Goal: Book appointment/travel/reservation

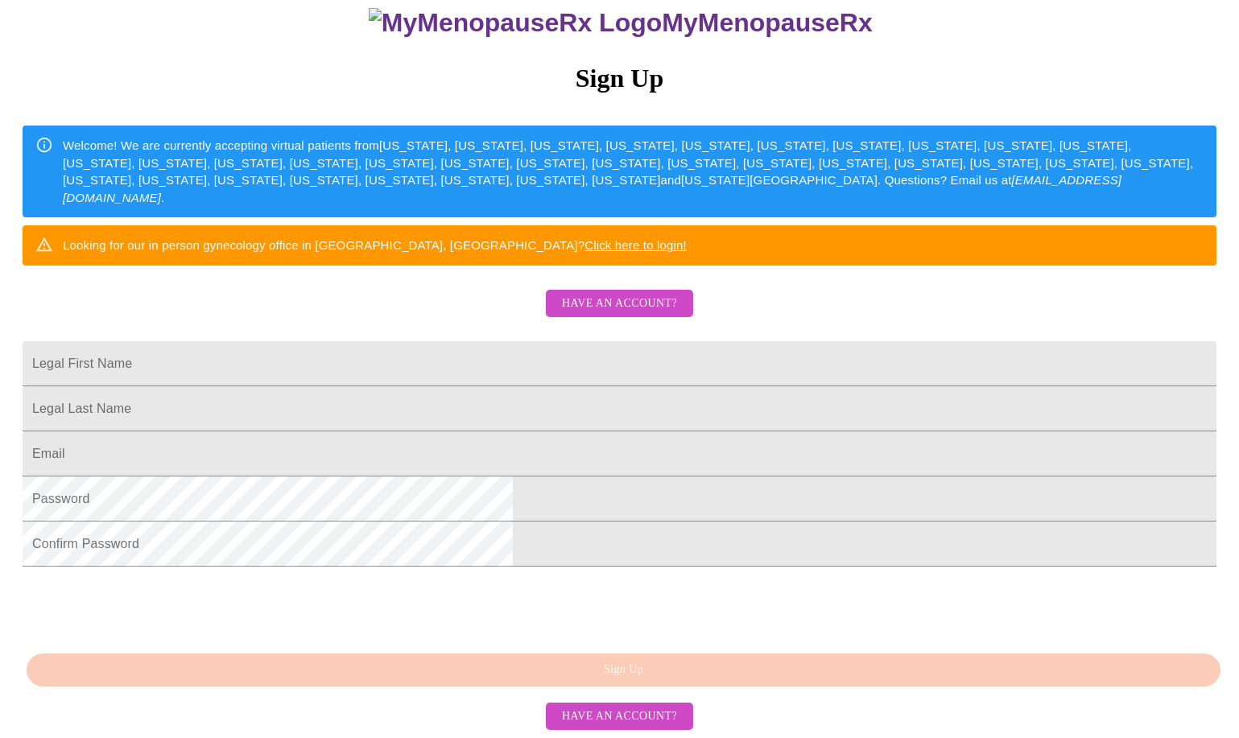
scroll to position [241, 0]
click at [621, 294] on span "Have an account?" at bounding box center [619, 304] width 115 height 20
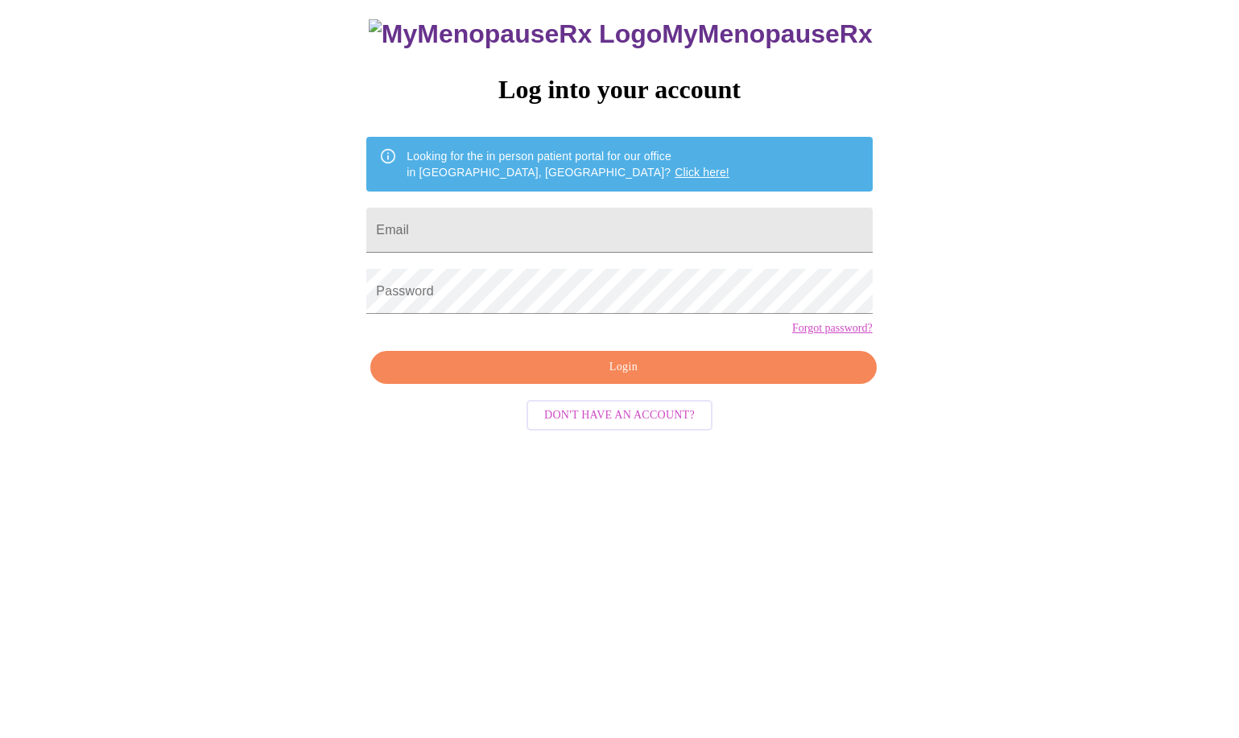
scroll to position [16, 0]
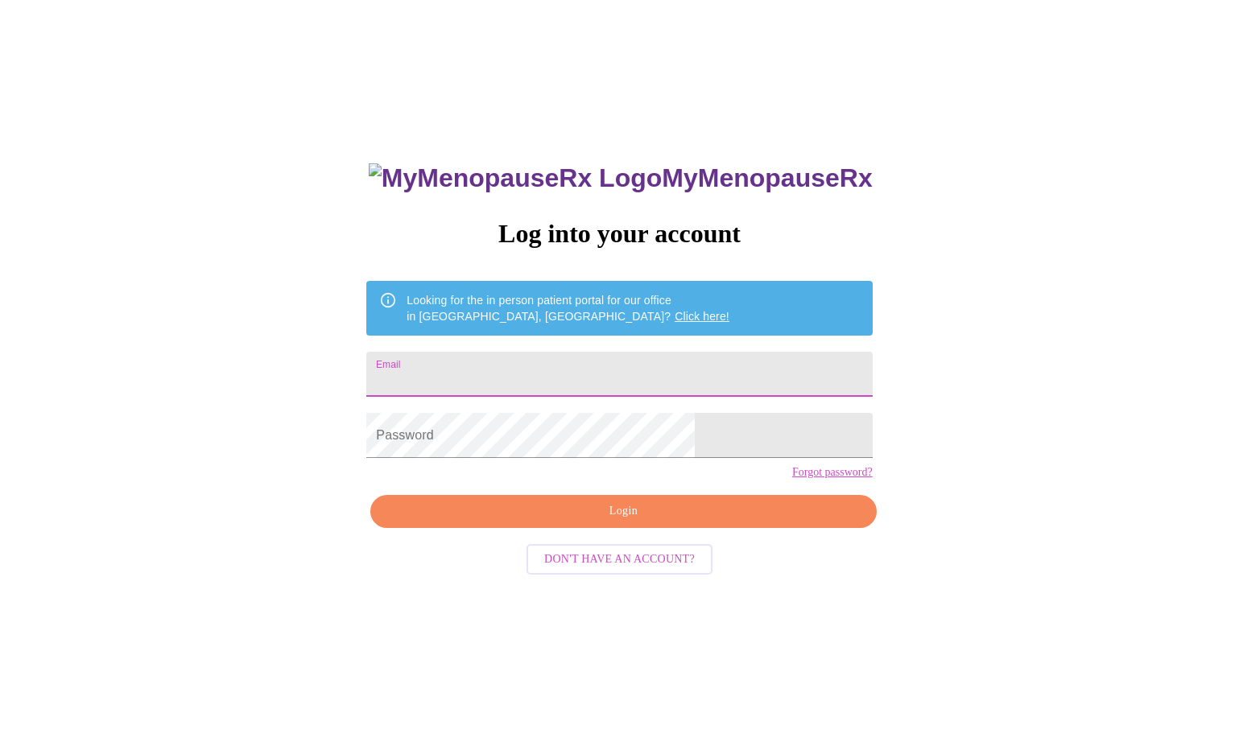
click at [564, 357] on input "Email" at bounding box center [618, 374] width 505 height 45
type input "[EMAIL_ADDRESS][DOMAIN_NAME]"
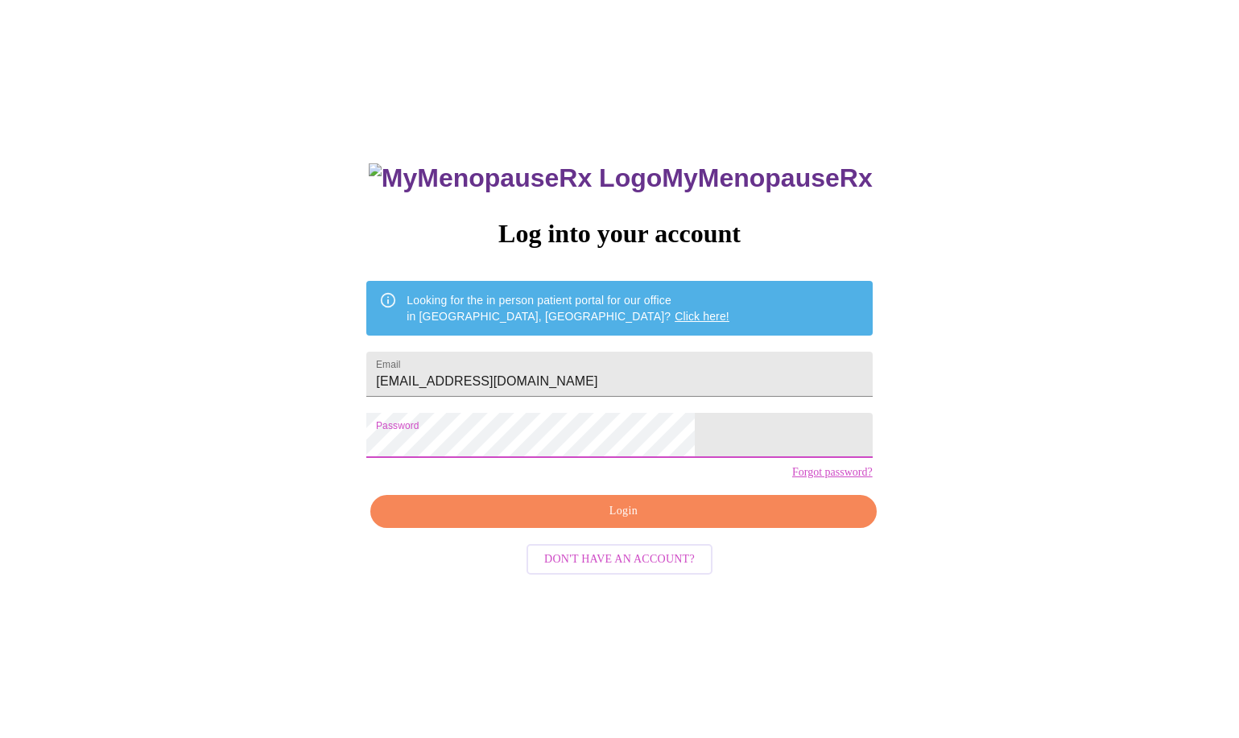
click at [702, 522] on span "Login" at bounding box center [623, 511] width 468 height 20
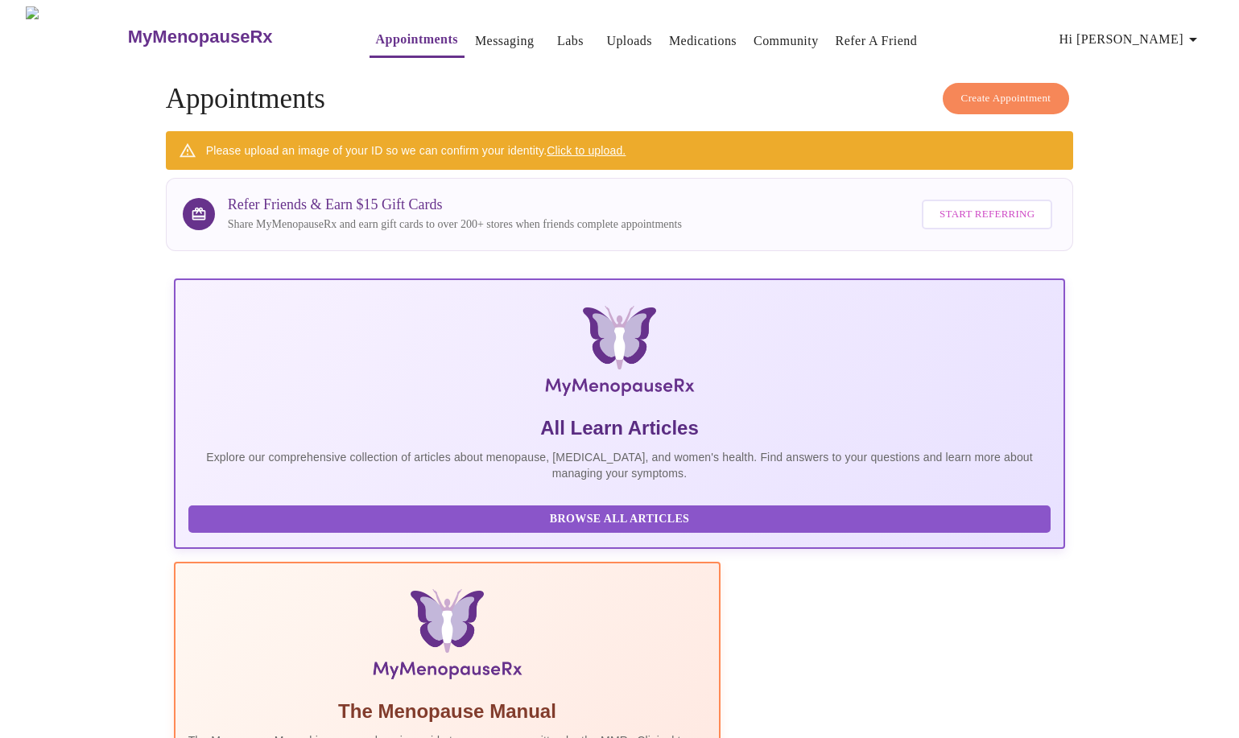
click at [475, 36] on link "Messaging" at bounding box center [504, 41] width 59 height 23
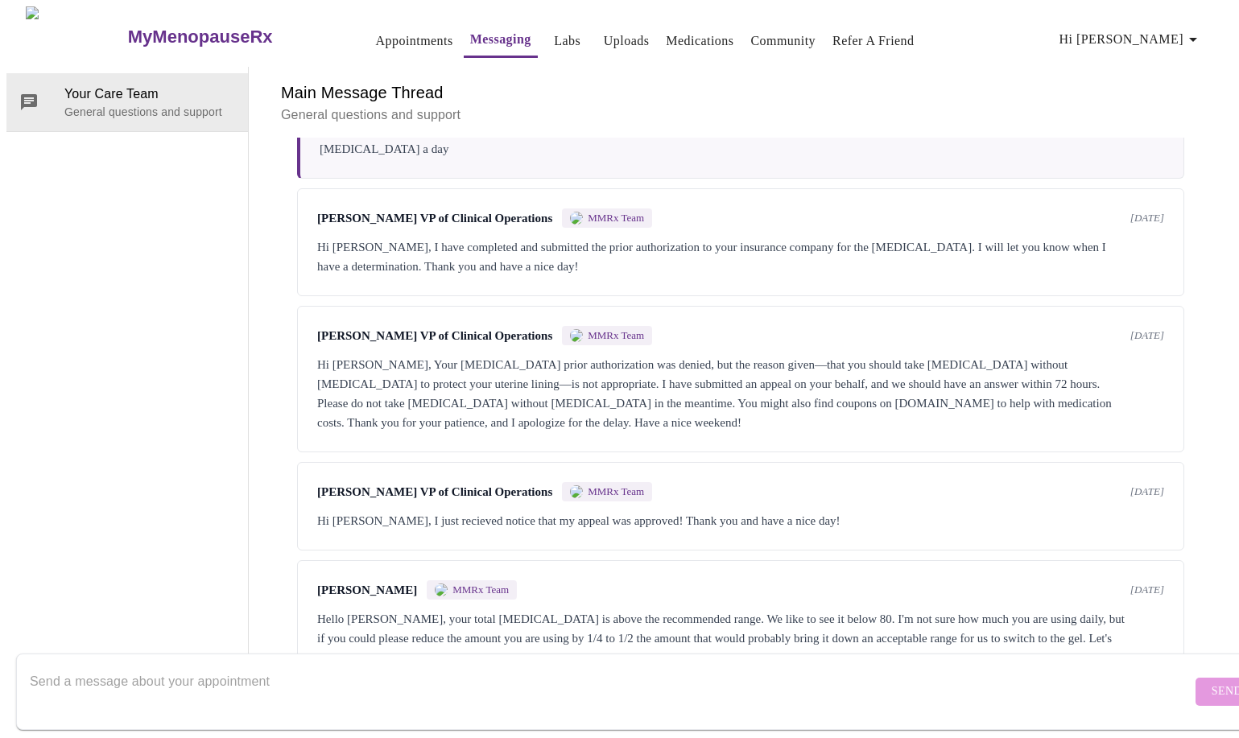
scroll to position [163, 0]
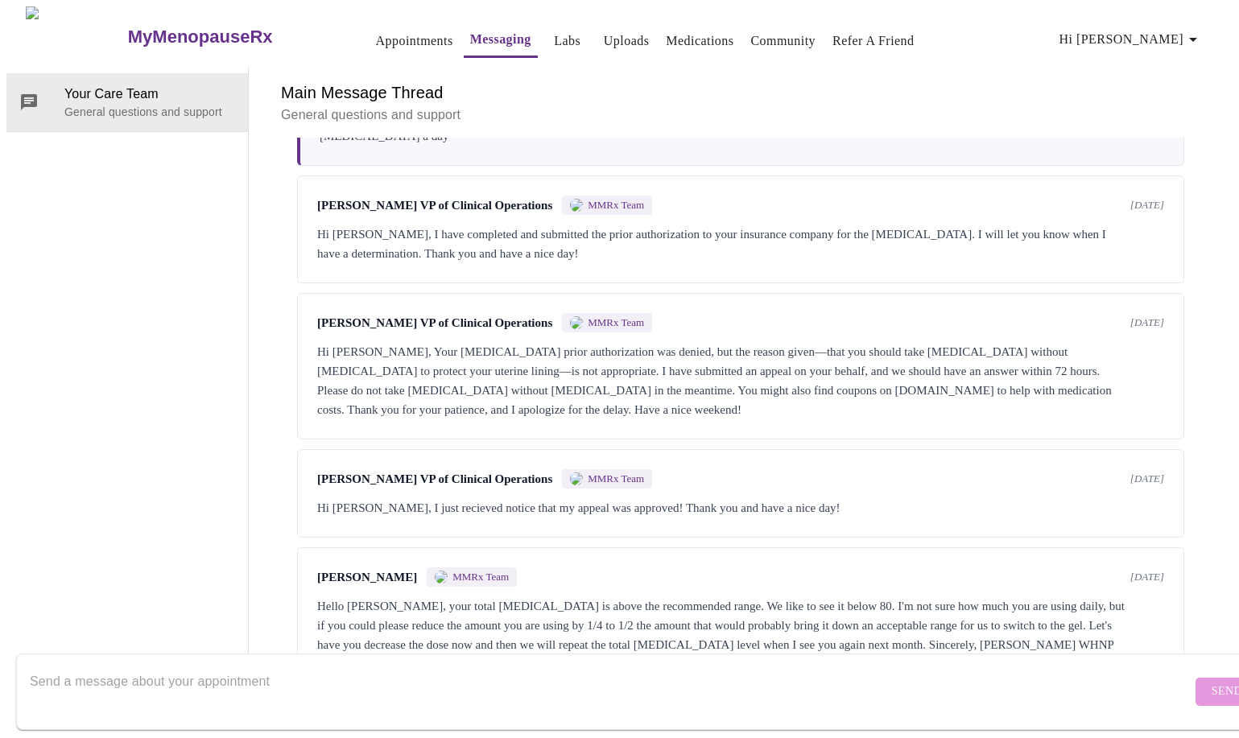
click at [980, 596] on div "Hello [PERSON_NAME], your total [MEDICAL_DATA] is above the recommended range. …" at bounding box center [740, 625] width 847 height 58
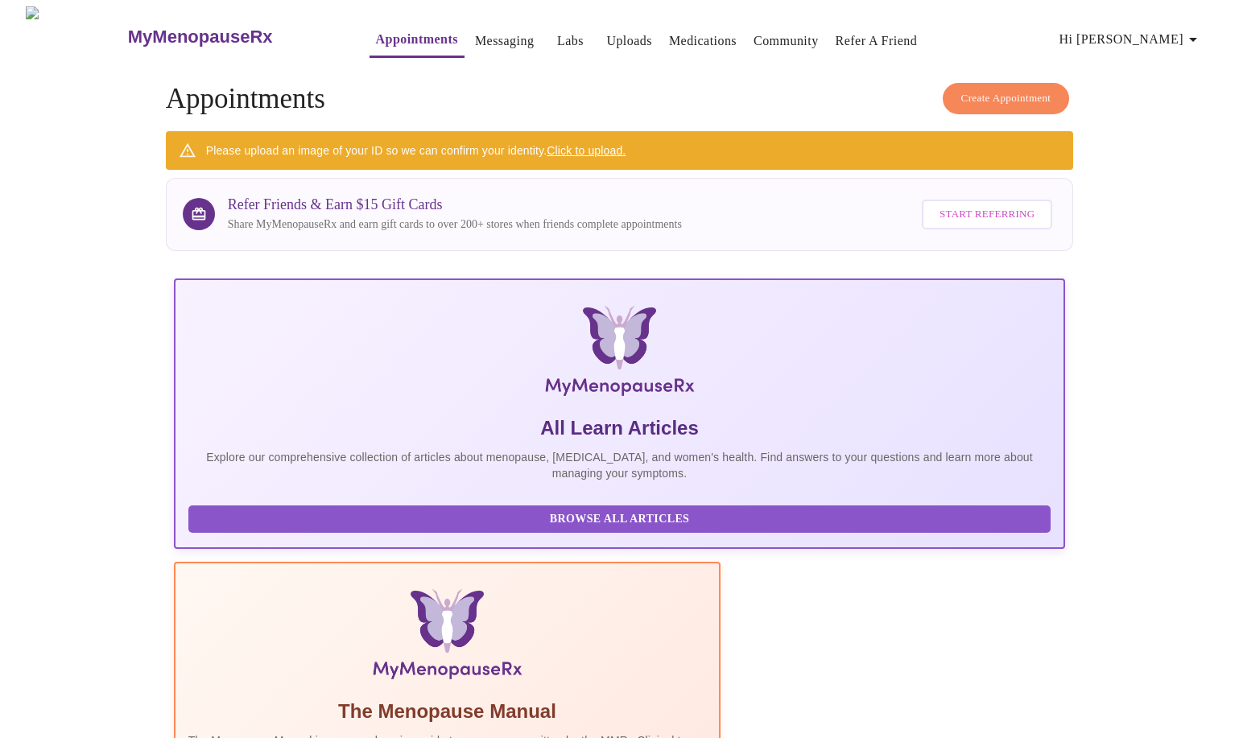
click at [557, 30] on link "Labs" at bounding box center [570, 41] width 27 height 23
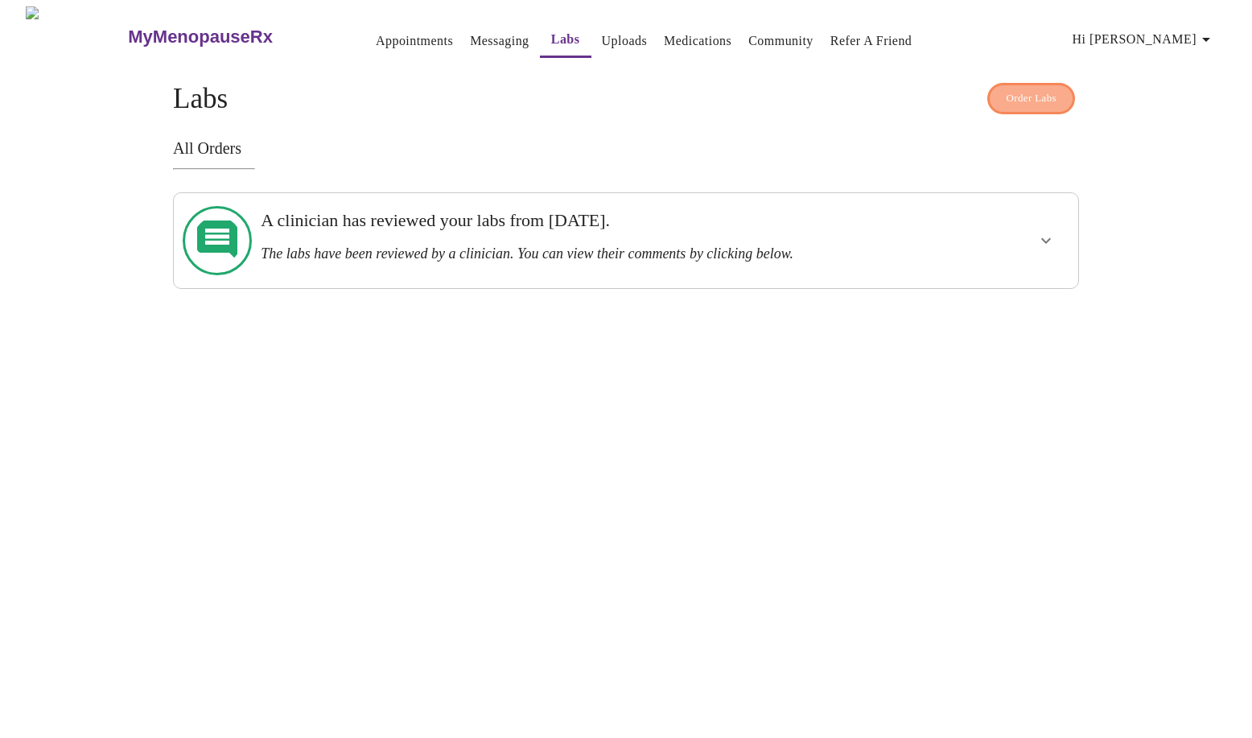
click at [1037, 92] on span "Order Labs" at bounding box center [1031, 98] width 51 height 19
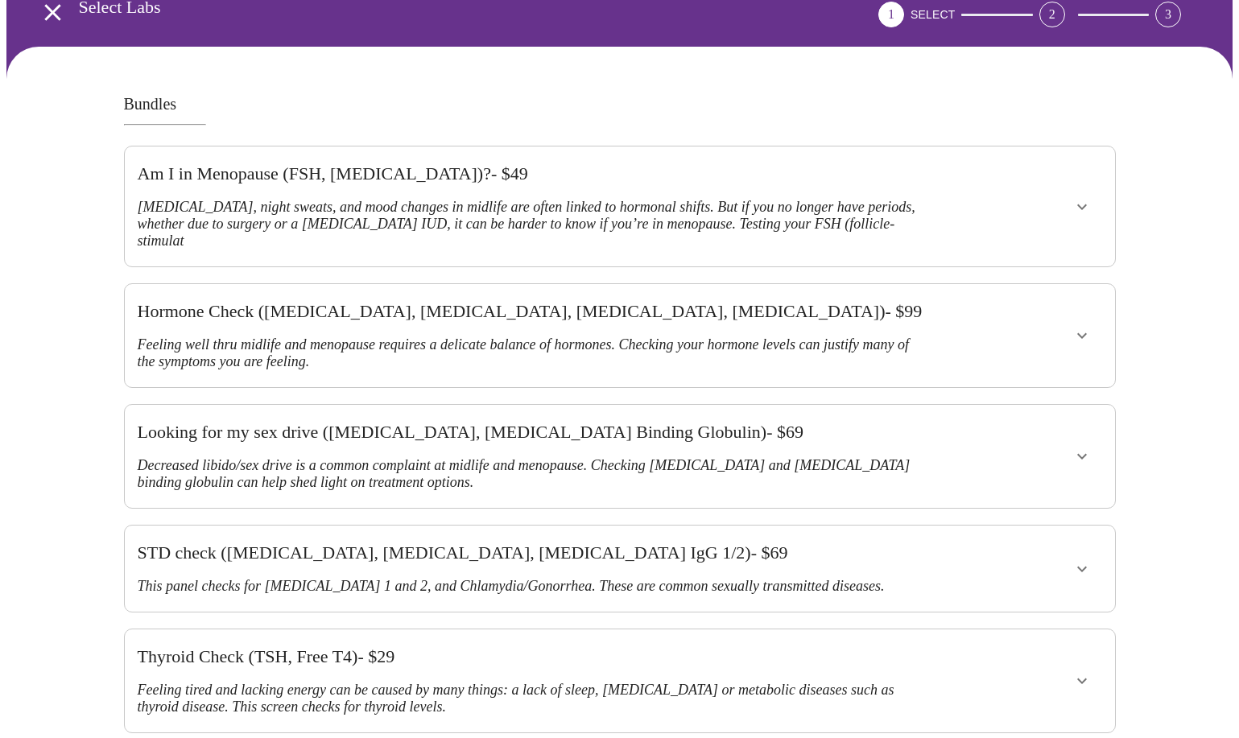
scroll to position [80, 0]
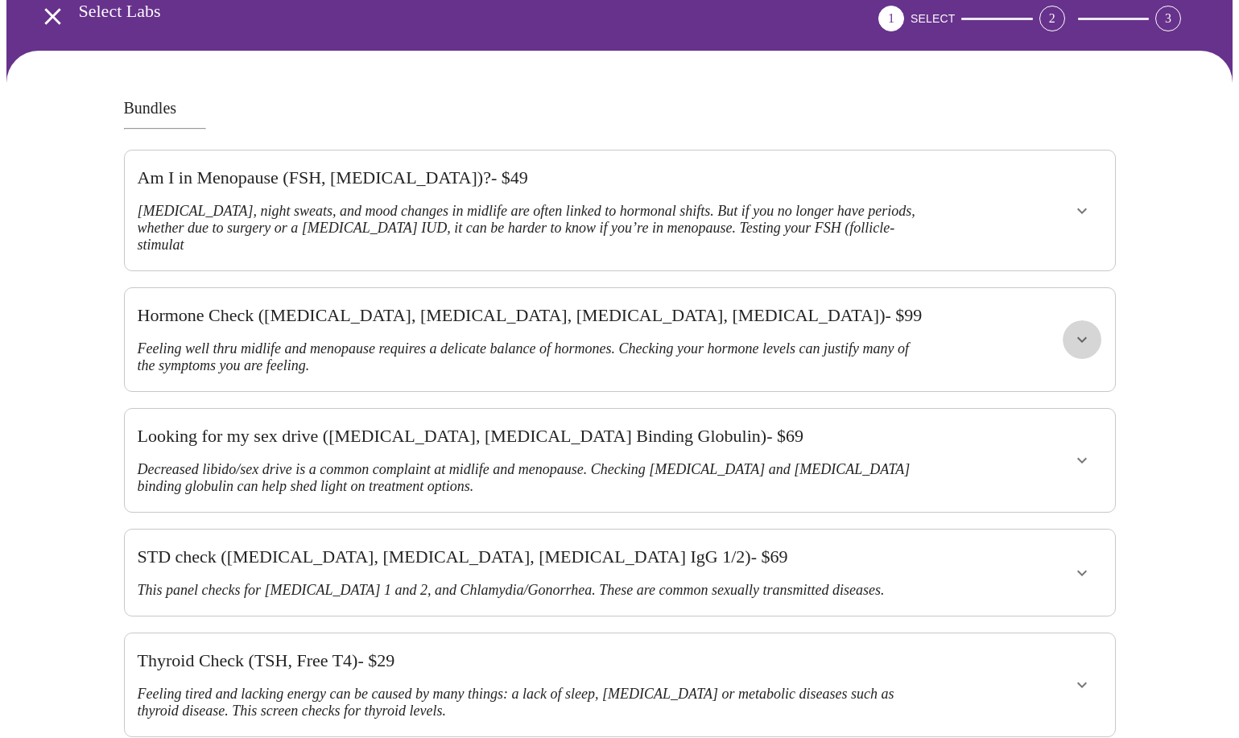
click at [1079, 337] on icon "show more" at bounding box center [1082, 340] width 10 height 6
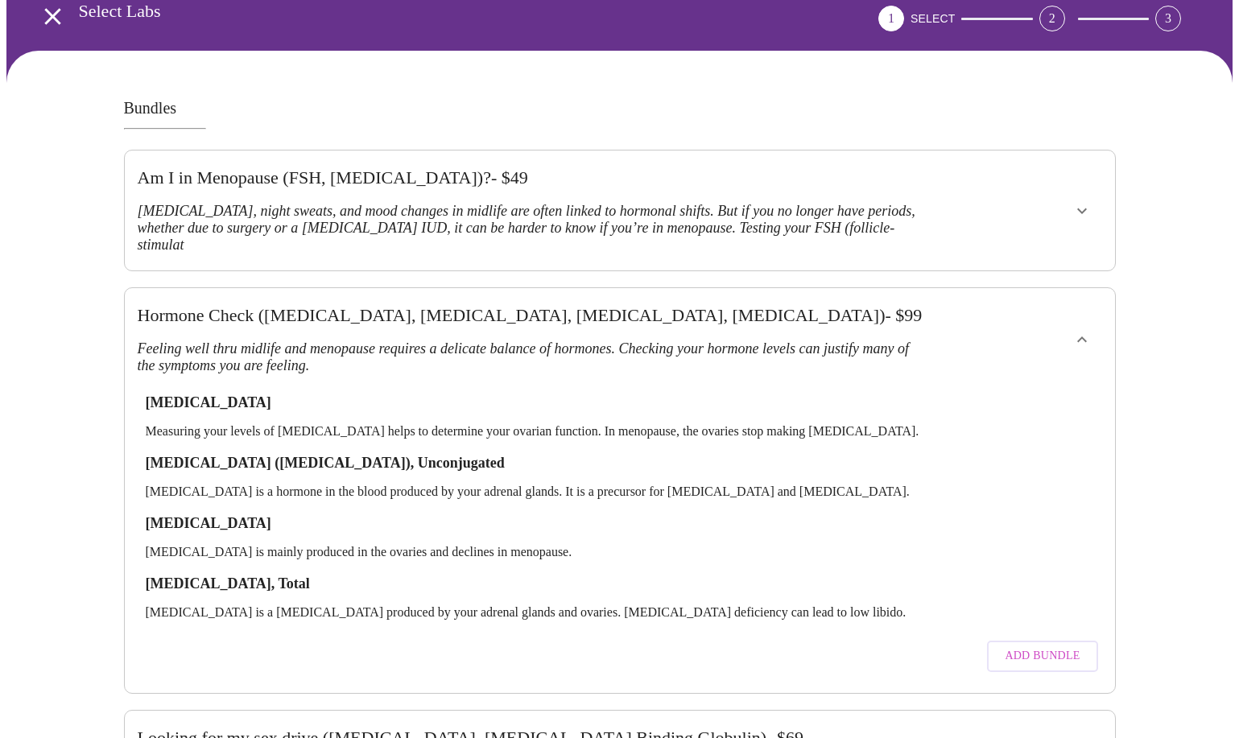
click at [1079, 330] on icon "show more" at bounding box center [1081, 339] width 19 height 19
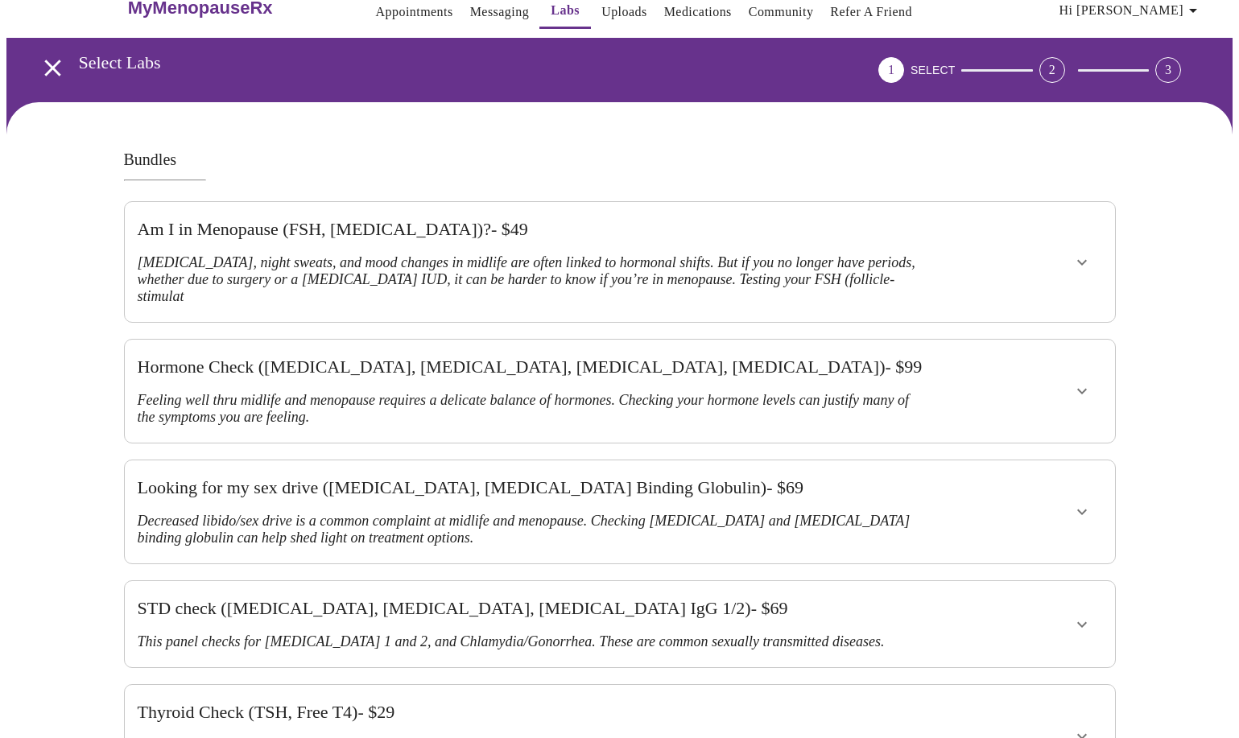
scroll to position [0, 0]
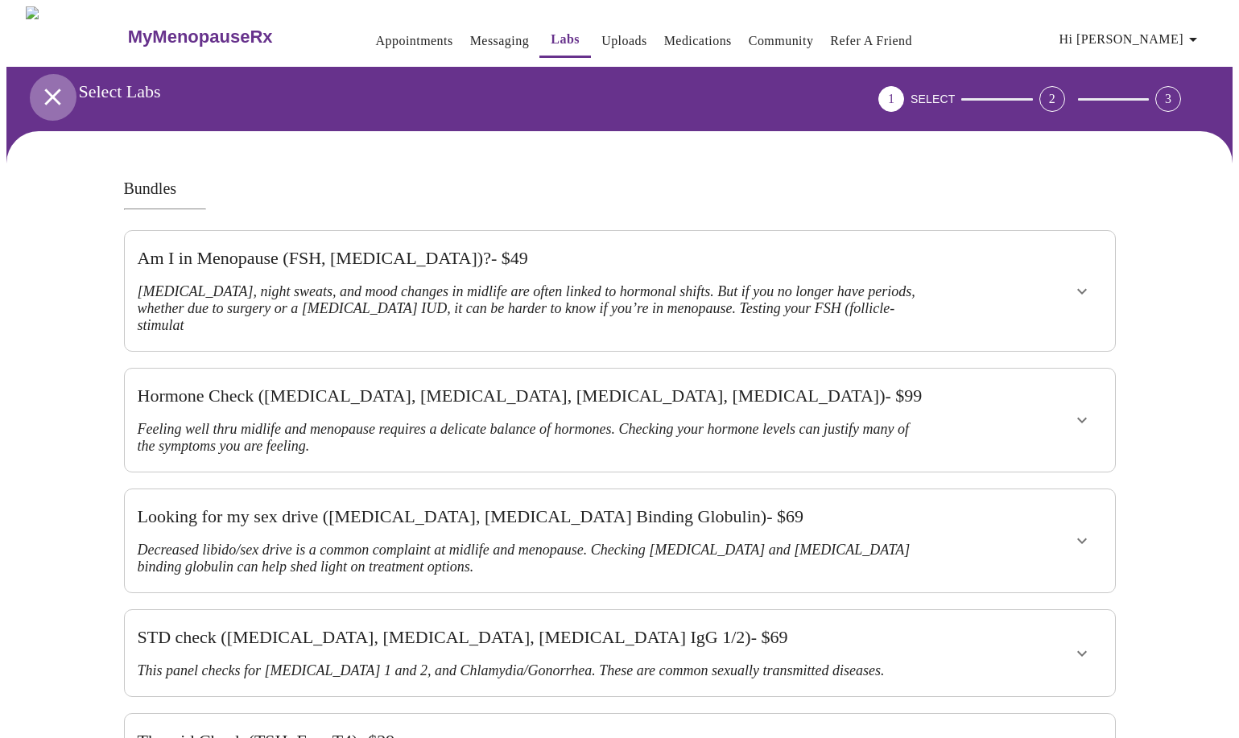
click at [47, 90] on icon "open drawer" at bounding box center [52, 97] width 16 height 16
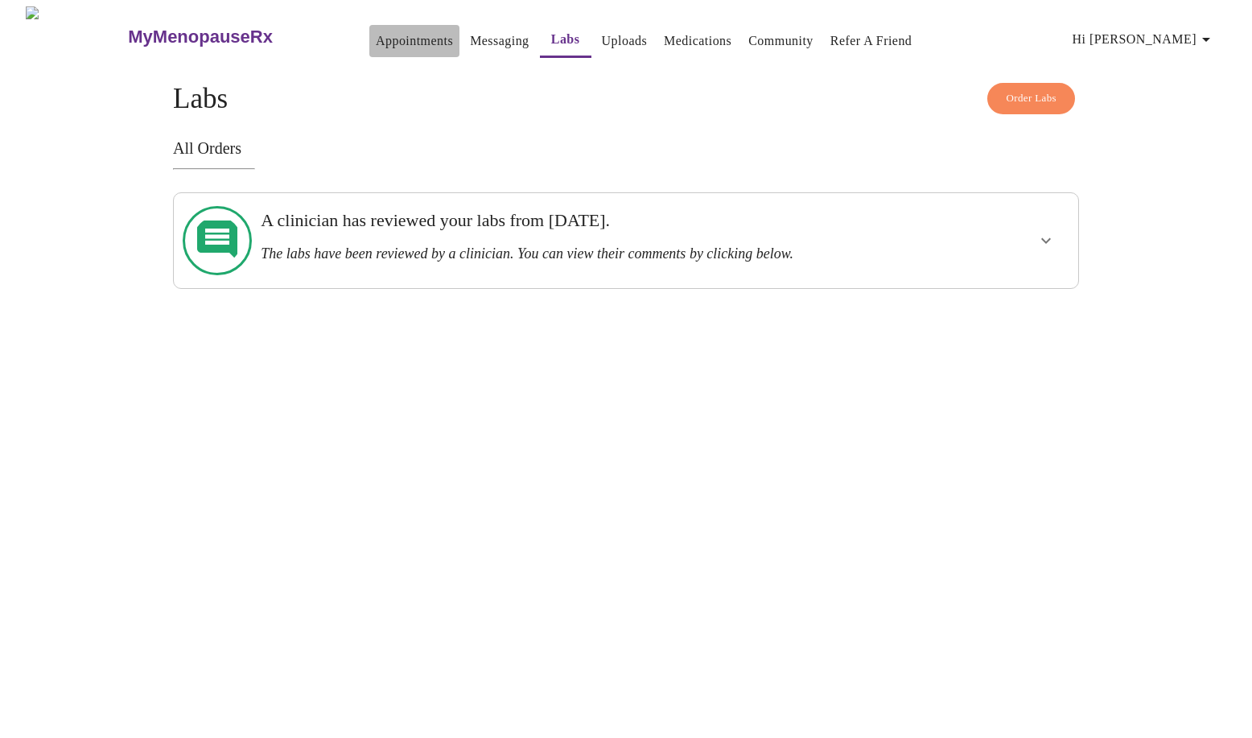
click at [385, 36] on link "Appointments" at bounding box center [414, 41] width 77 height 23
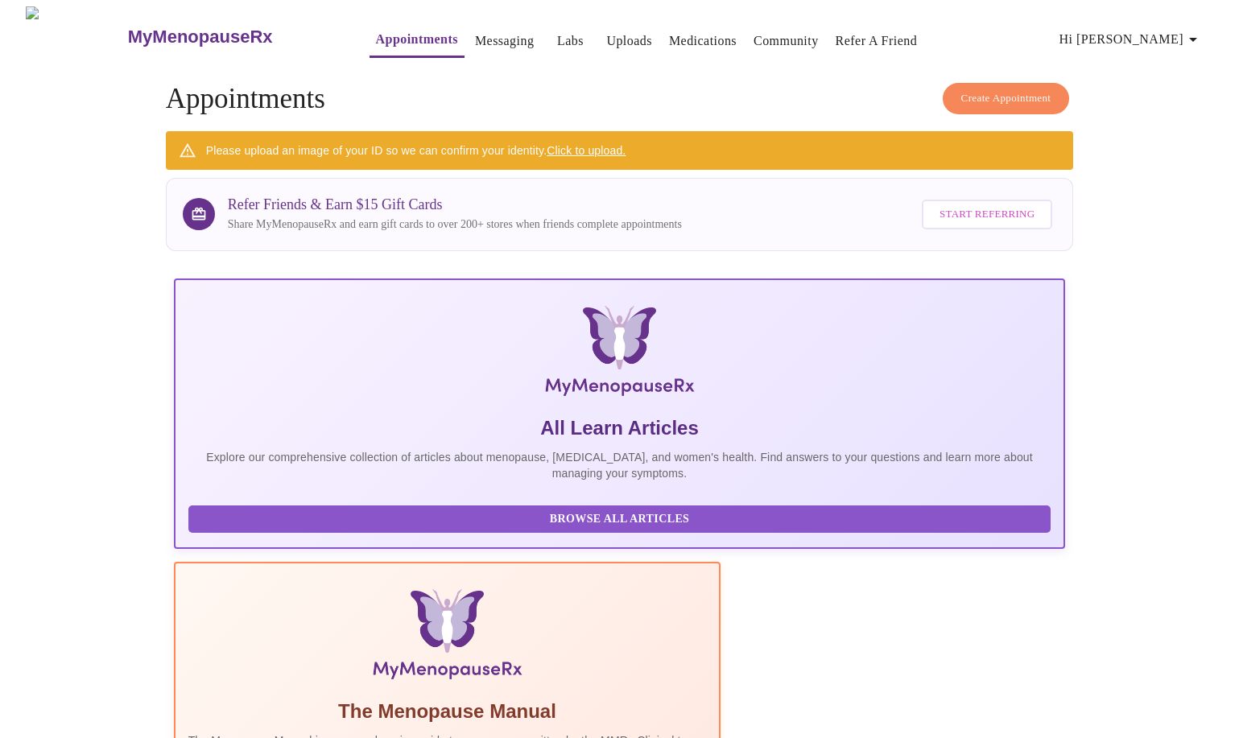
click at [993, 89] on span "Create Appointment" at bounding box center [1006, 98] width 90 height 19
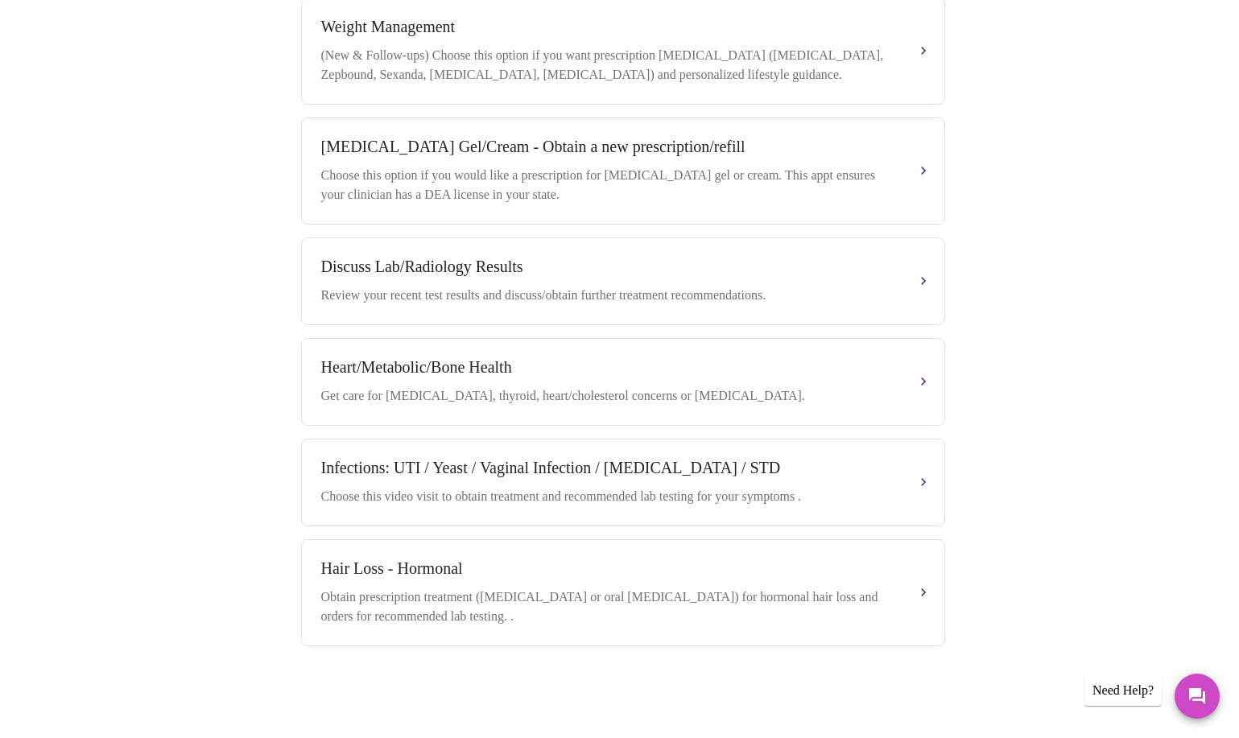
scroll to position [545, 0]
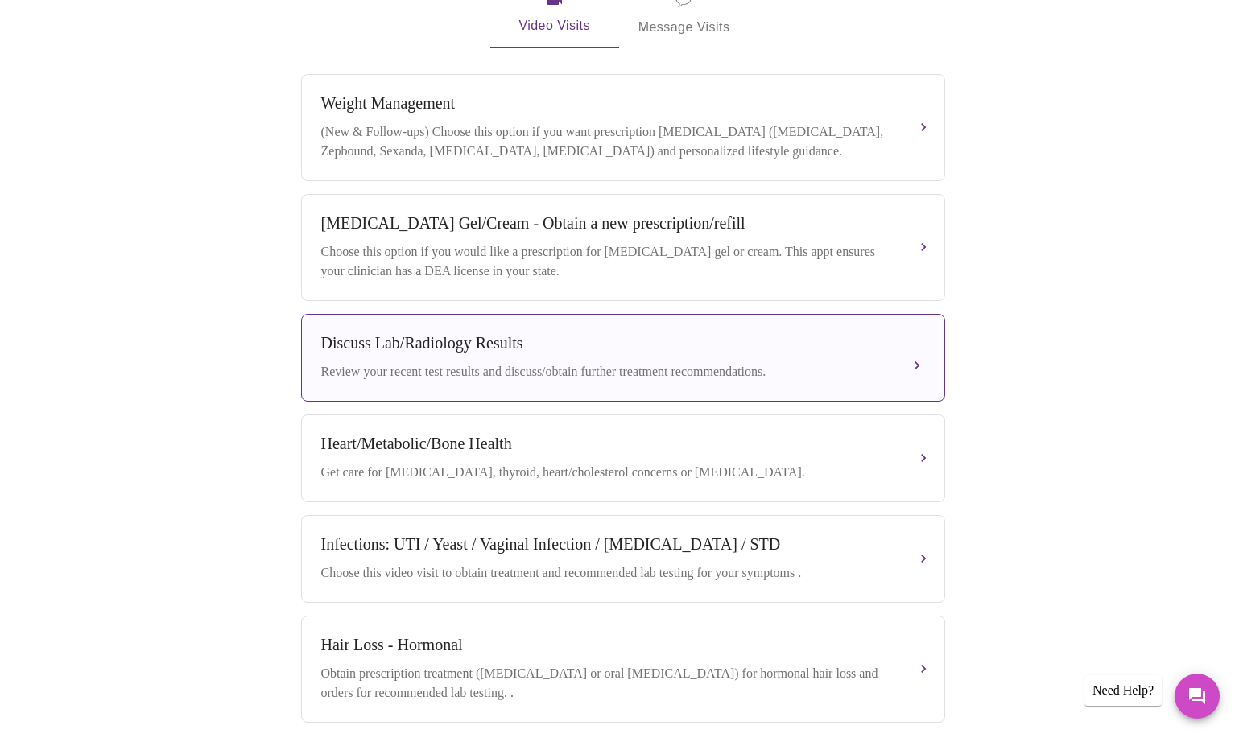
click at [911, 353] on button "Discuss Lab/Radiology Results Review your recent test results and discuss/obtai…" at bounding box center [623, 358] width 644 height 88
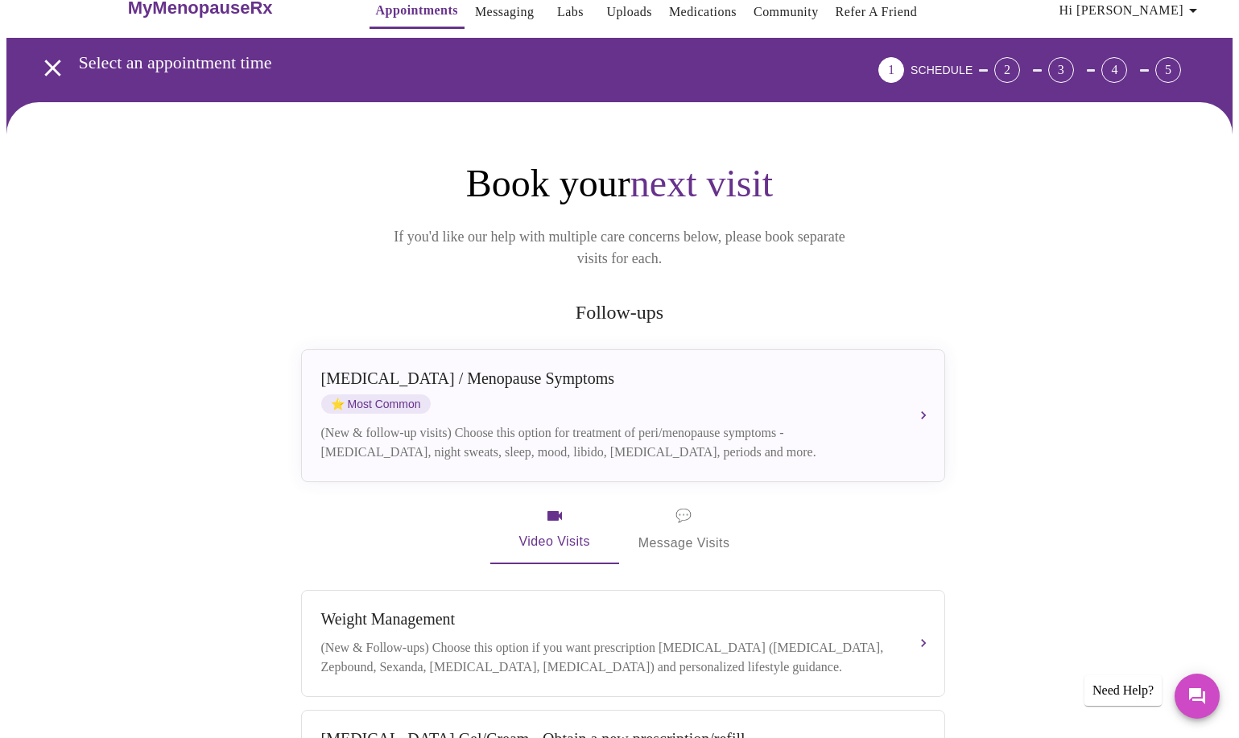
scroll to position [0, 0]
